Goal: Check status: Check status

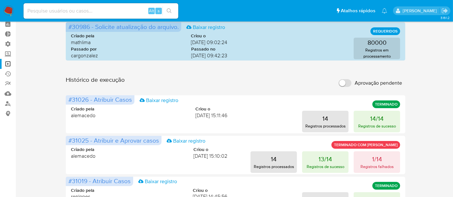
scroll to position [36, 0]
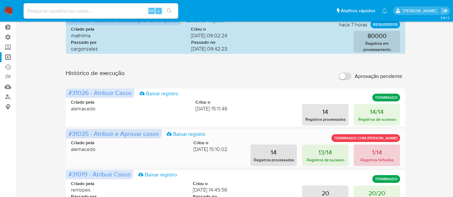
click at [382, 152] on button "1/14 Registros falhados" at bounding box center [377, 156] width 46 height 22
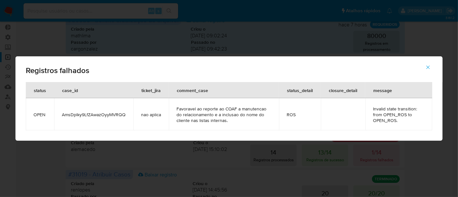
click at [431, 66] on icon "button" at bounding box center [428, 67] width 6 height 6
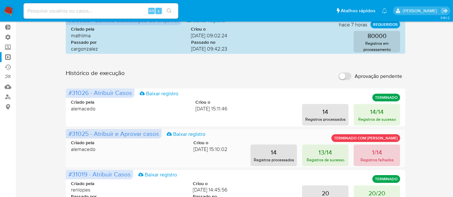
click at [377, 160] on p "Registros falhados" at bounding box center [376, 160] width 33 height 6
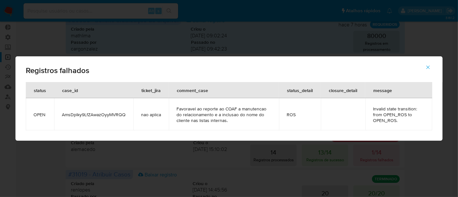
click at [429, 66] on icon "button" at bounding box center [428, 67] width 6 height 6
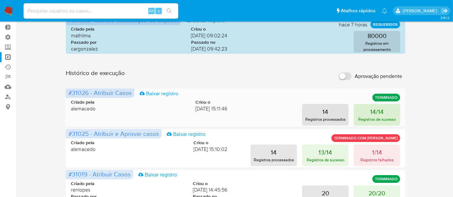
click at [385, 114] on button "14/14 Registros de sucesso" at bounding box center [377, 115] width 46 height 22
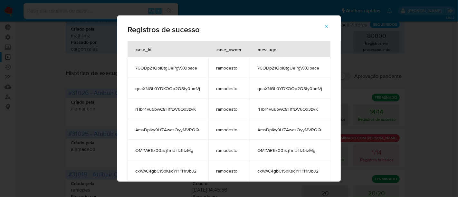
drag, startPoint x: 132, startPoint y: 131, endPoint x: 195, endPoint y: 130, distance: 63.5
click at [195, 130] on td "AmsDplky9LfZAwazOyyMVRQQ" at bounding box center [168, 129] width 81 height 21
click at [328, 24] on icon "button" at bounding box center [327, 27] width 6 height 6
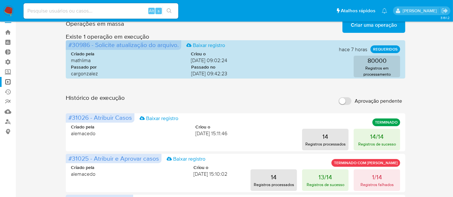
scroll to position [0, 0]
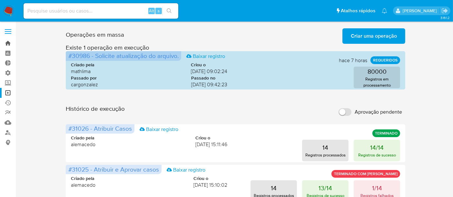
click at [10, 42] on link "Bandeja" at bounding box center [38, 43] width 77 height 10
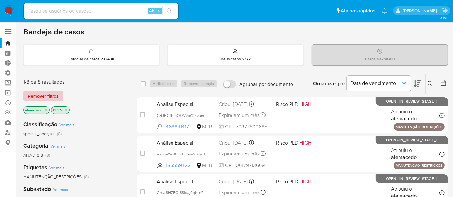
click at [34, 96] on span "Remover filtros" at bounding box center [43, 96] width 31 height 9
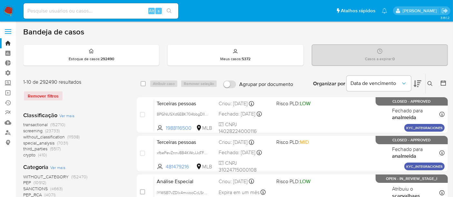
click at [430, 81] on icon at bounding box center [429, 83] width 5 height 5
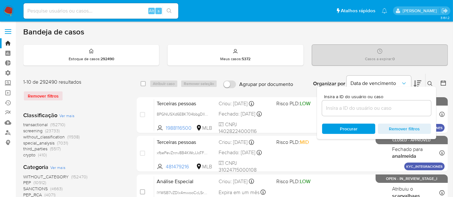
click at [353, 106] on input at bounding box center [376, 108] width 109 height 8
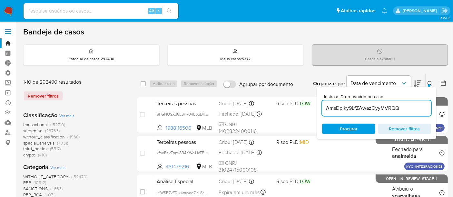
type input "AmsDplky9LfZAwazOyyMVRQQ"
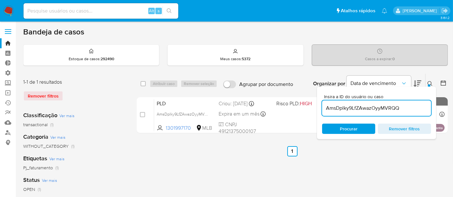
click at [429, 86] on div at bounding box center [429, 85] width 3 height 3
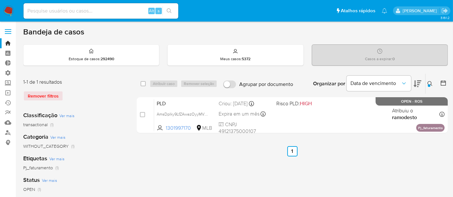
click at [63, 11] on input at bounding box center [101, 11] width 155 height 8
paste input "2380729298"
type input "2380729298"
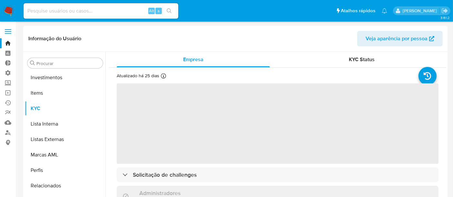
scroll to position [334, 0]
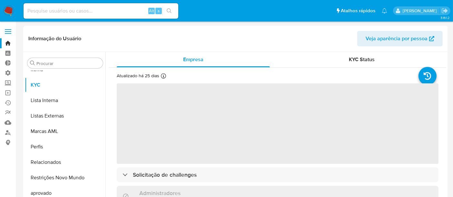
select select "10"
